Goal: Check status: Check status

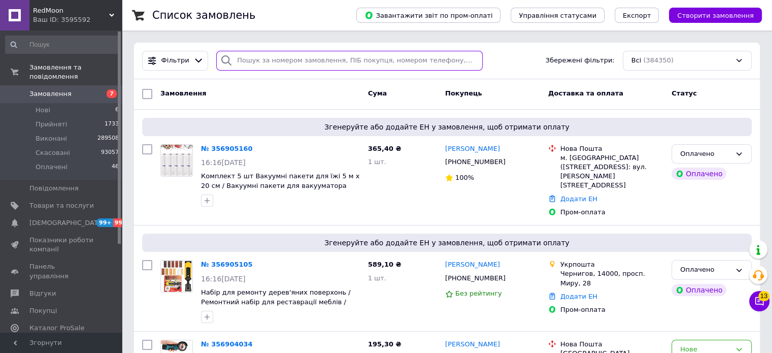
click at [250, 58] on input "search" at bounding box center [349, 61] width 266 height 20
paste input "356856897"
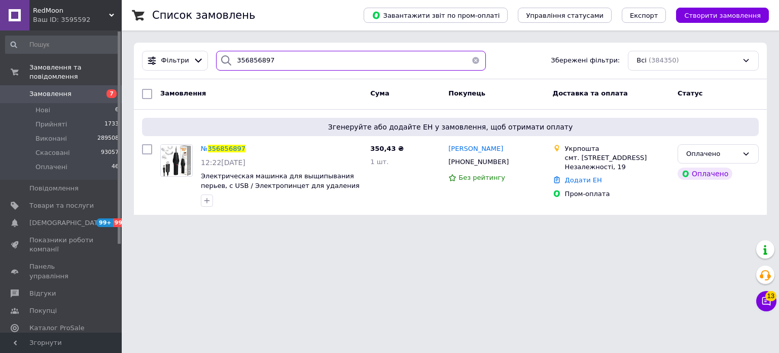
type input "356856897"
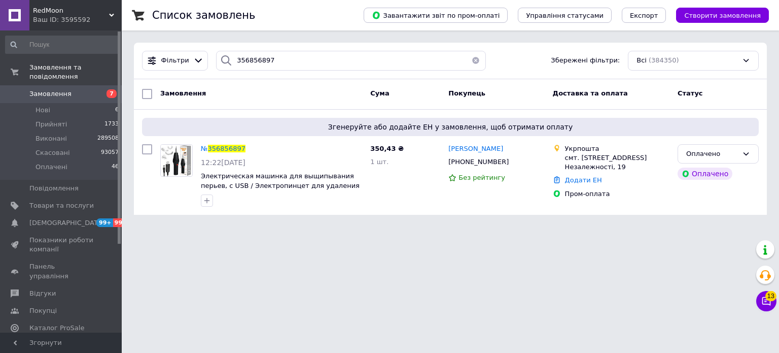
click at [116, 22] on div "Ваш ID: 3595592" at bounding box center [77, 19] width 89 height 9
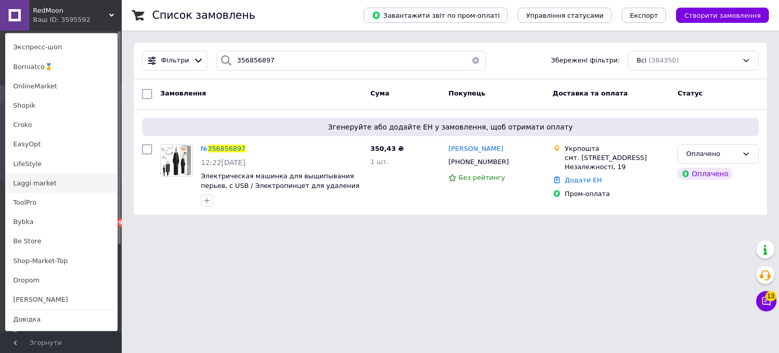
scroll to position [507, 0]
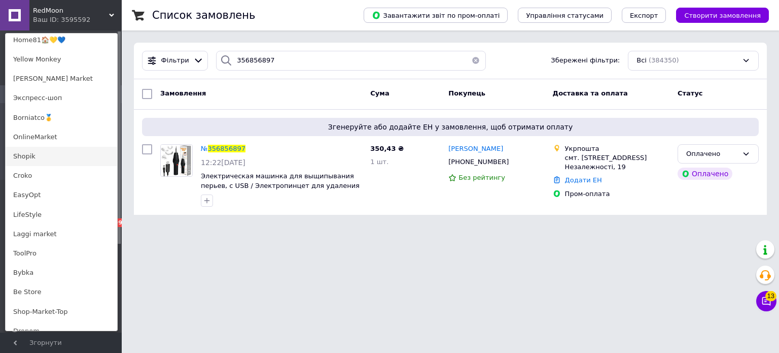
click at [35, 162] on link "Shopik" at bounding box center [62, 156] width 112 height 19
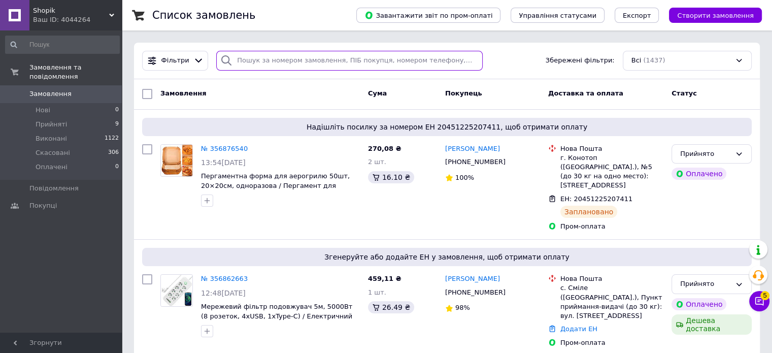
click at [249, 64] on input "search" at bounding box center [349, 61] width 266 height 20
paste input "356862663"
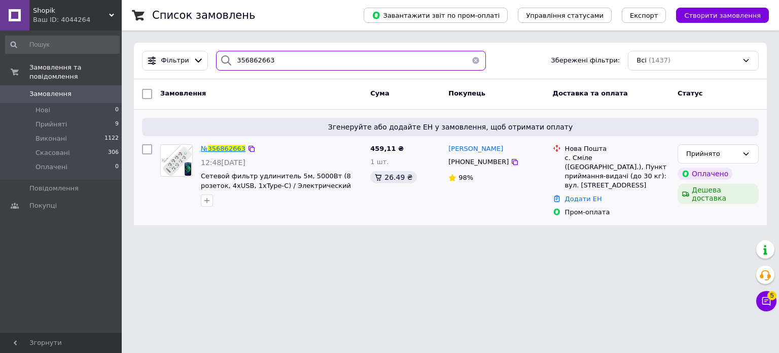
type input "356862663"
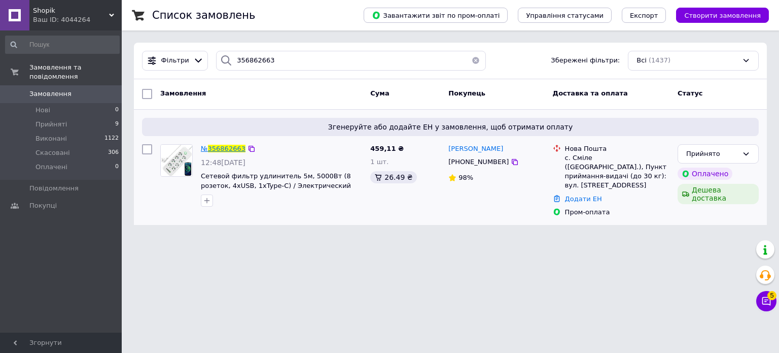
click at [219, 151] on span "356862663" at bounding box center [227, 149] width 38 height 8
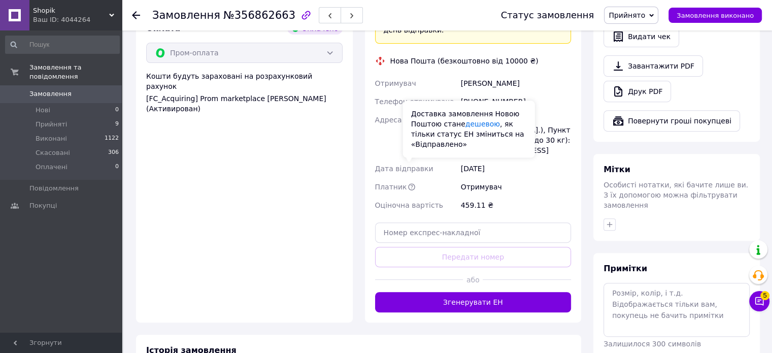
scroll to position [406, 0]
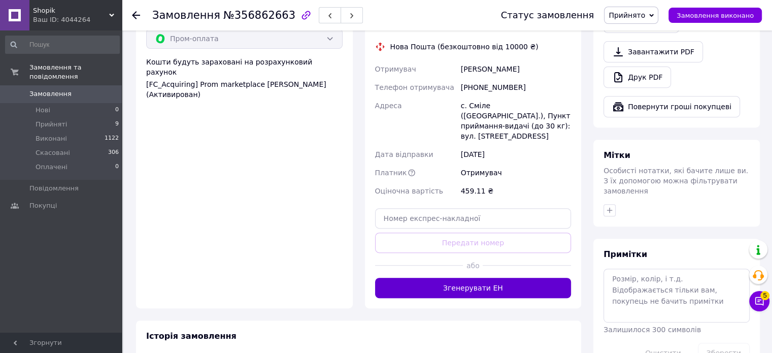
click at [494, 278] on button "Згенерувати ЕН" at bounding box center [473, 288] width 196 height 20
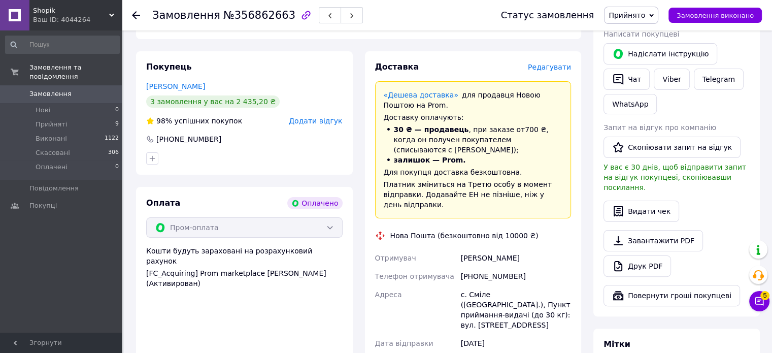
scroll to position [254, 0]
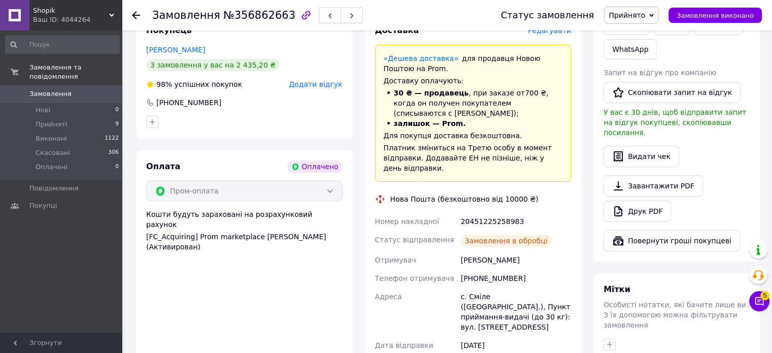
click at [495, 212] on div "20451225258983" at bounding box center [516, 221] width 114 height 18
copy div "20451225258983"
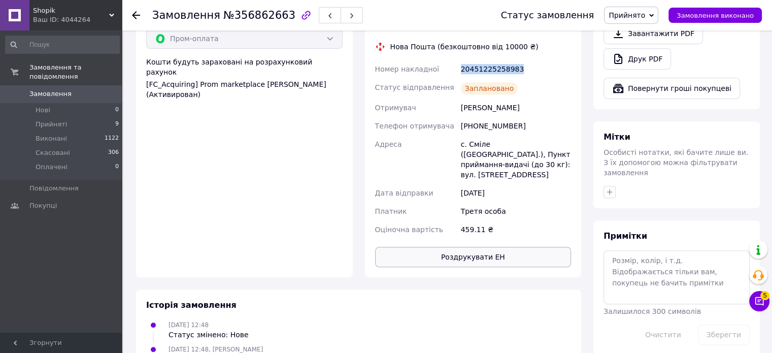
click at [480, 247] on button "Роздрукувати ЕН" at bounding box center [473, 257] width 196 height 20
click at [108, 18] on div "Ваш ID: 4044264" at bounding box center [77, 19] width 89 height 9
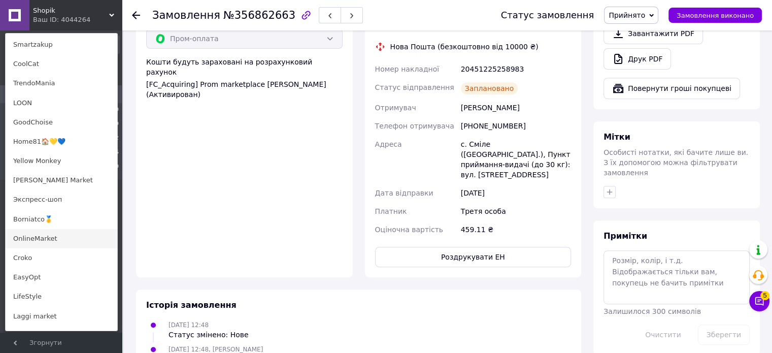
click at [56, 233] on link "OnlineMarket" at bounding box center [62, 238] width 112 height 19
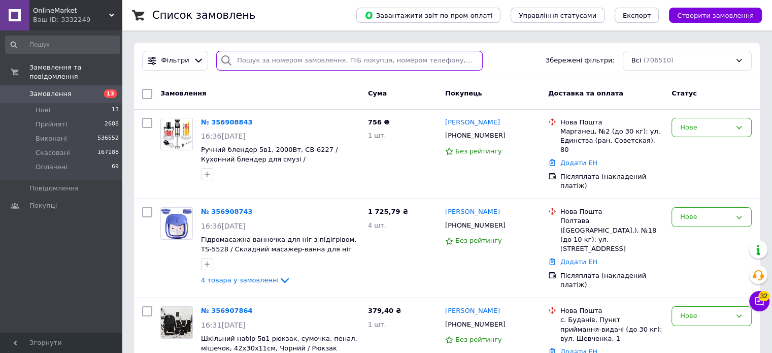
click at [260, 53] on input "search" at bounding box center [349, 61] width 266 height 20
paste input "356897980"
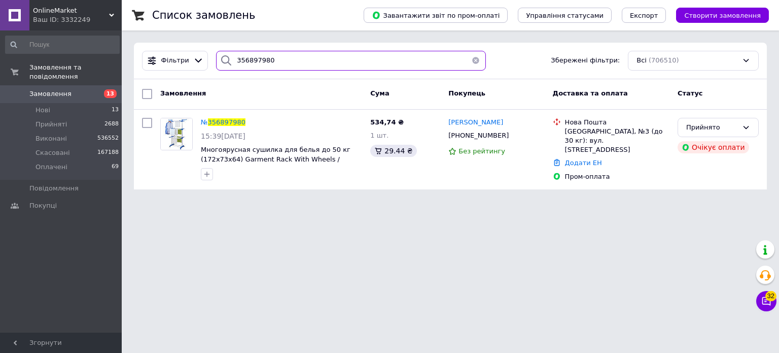
type input "356897980"
drag, startPoint x: 277, startPoint y: 60, endPoint x: 169, endPoint y: 62, distance: 108.1
click at [180, 60] on div "Фільтри 356897980 Збережені фільтри: Всі (706510)" at bounding box center [450, 61] width 625 height 20
paste input "356901903"
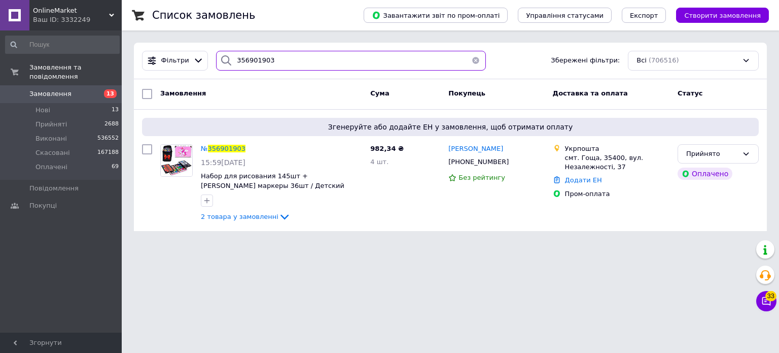
type input "356901903"
drag, startPoint x: 174, startPoint y: 50, endPoint x: 115, endPoint y: 50, distance: 58.9
click at [129, 48] on div "Список замовлень Завантажити звіт по пром-оплаті Управління статусами Експорт С…" at bounding box center [451, 121] width 658 height 243
paste input "356903015"
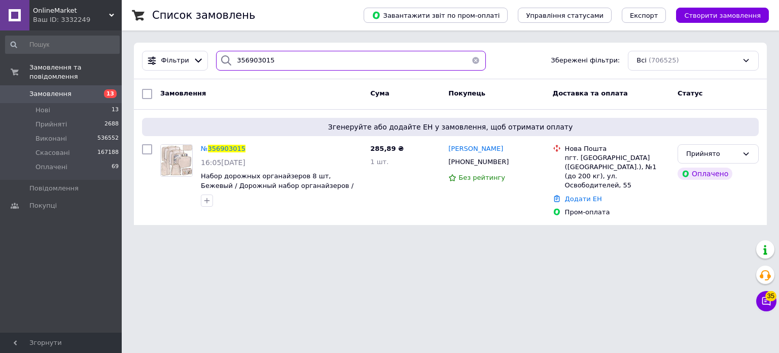
type input "356903015"
click at [150, 56] on div "Фільтри 356903015 Збережені фільтри: Всі (706525)" at bounding box center [450, 61] width 625 height 20
paste input "356903747"
type input "356903747"
